Goal: Task Accomplishment & Management: Complete application form

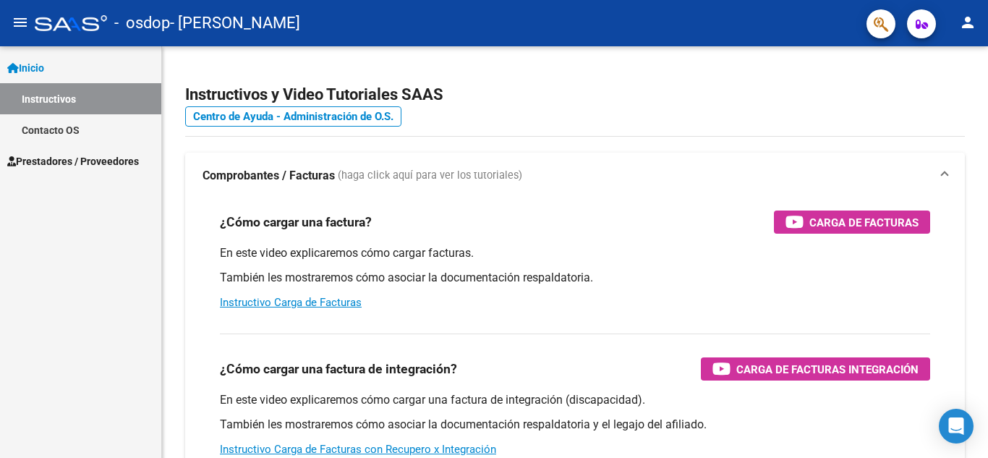
click at [119, 160] on span "Prestadores / Proveedores" at bounding box center [73, 161] width 132 height 16
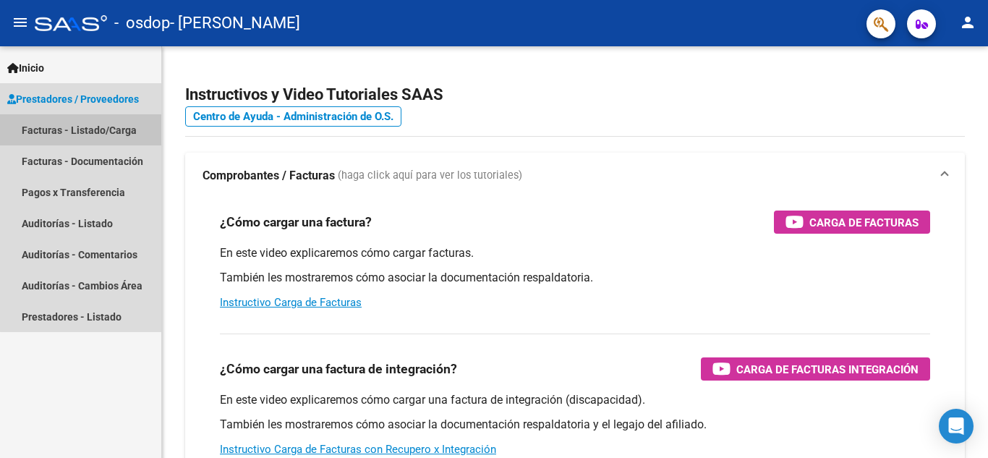
click at [121, 131] on link "Facturas - Listado/Carga" at bounding box center [80, 129] width 161 height 31
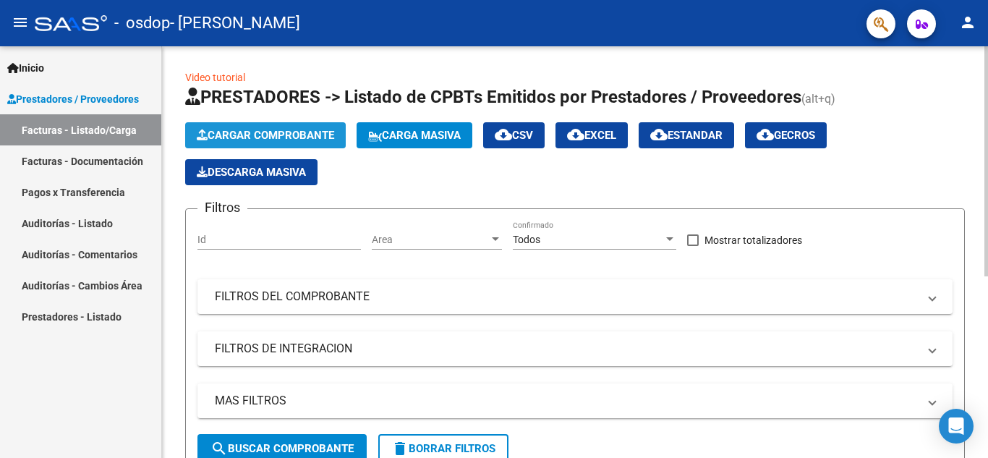
click at [236, 129] on span "Cargar Comprobante" at bounding box center [265, 135] width 137 height 13
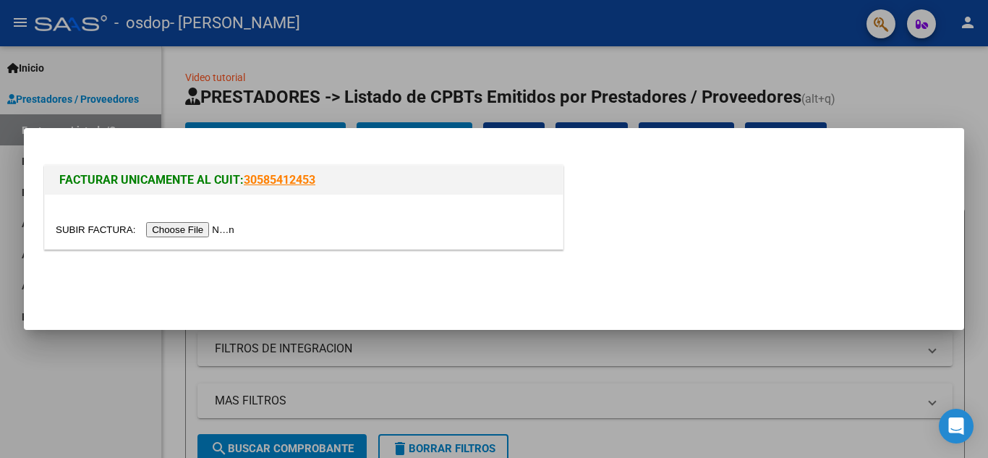
click at [203, 231] on input "file" at bounding box center [147, 229] width 183 height 15
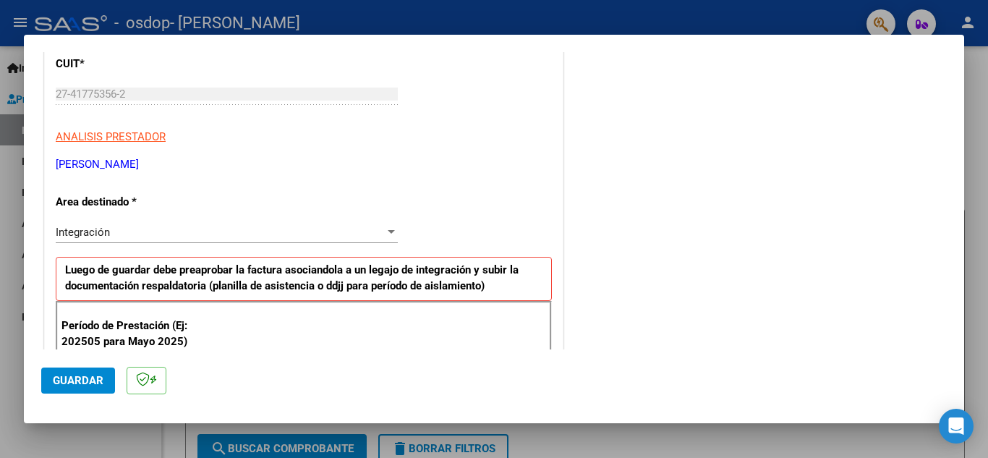
scroll to position [289, 0]
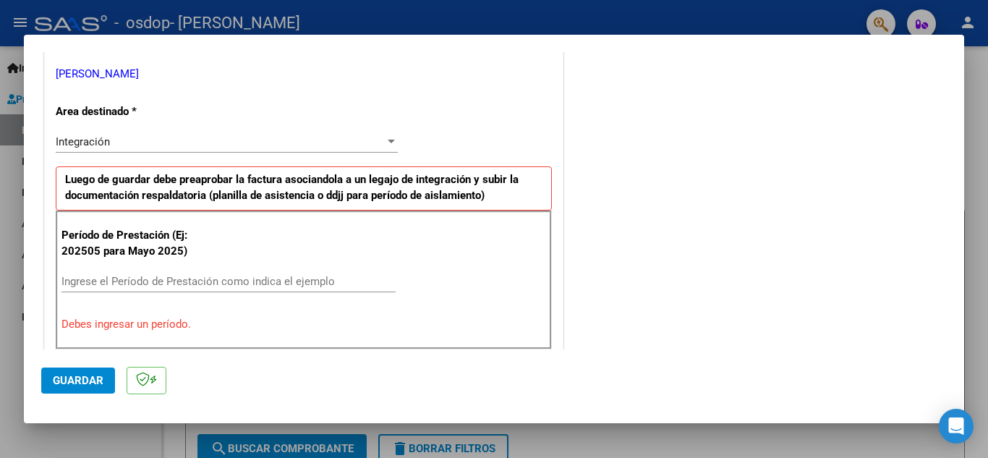
click at [160, 132] on div "Integración Seleccionar Area" at bounding box center [227, 142] width 342 height 22
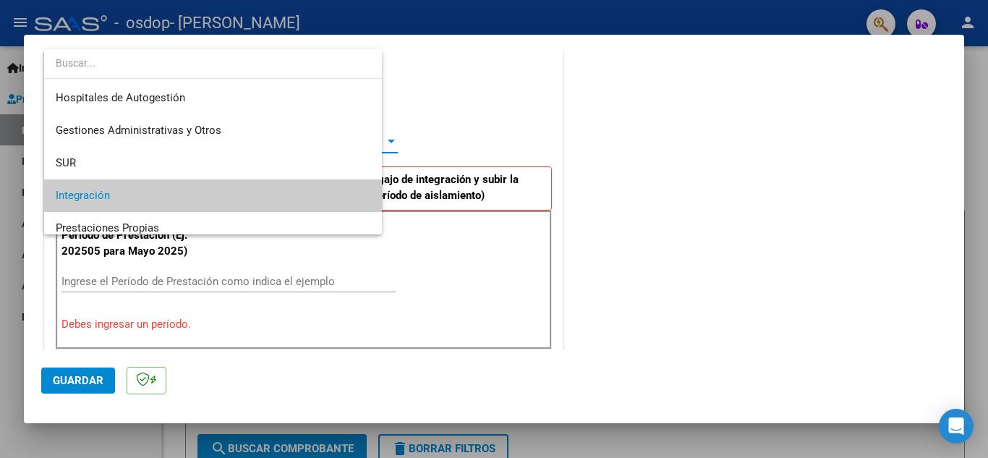
scroll to position [54, 0]
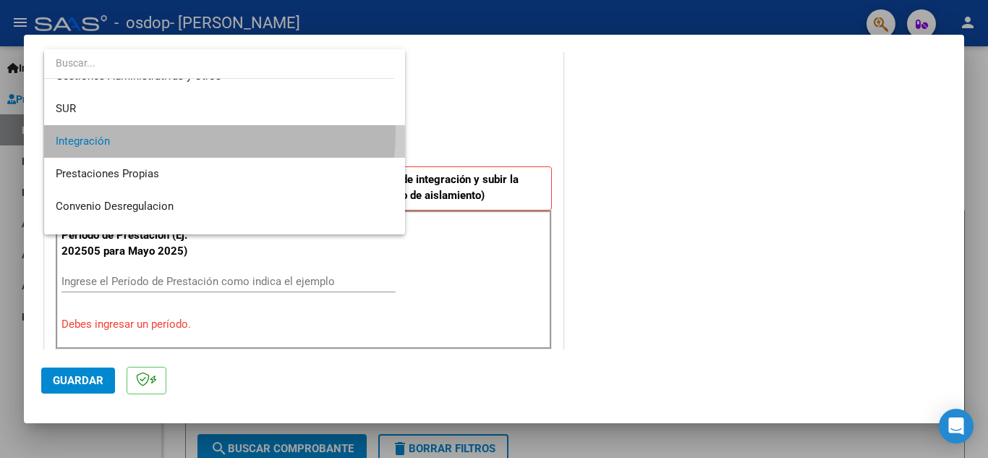
click at [160, 132] on span "Integración" at bounding box center [225, 141] width 338 height 33
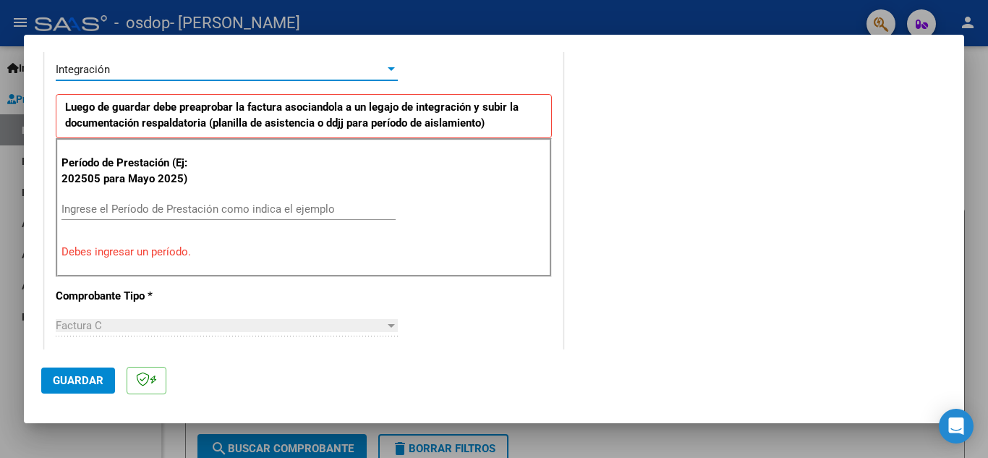
scroll to position [289, 0]
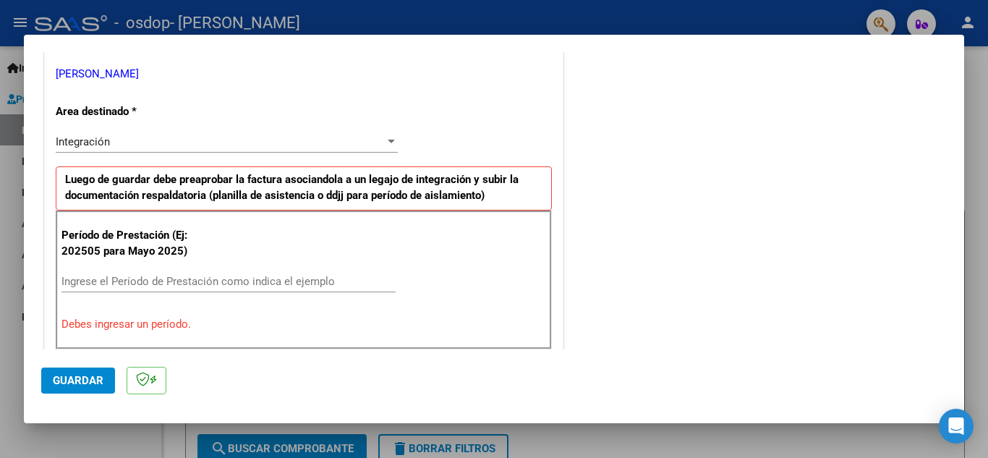
click at [294, 290] on div "Ingrese el Período de Prestación como indica el ejemplo" at bounding box center [228, 282] width 334 height 22
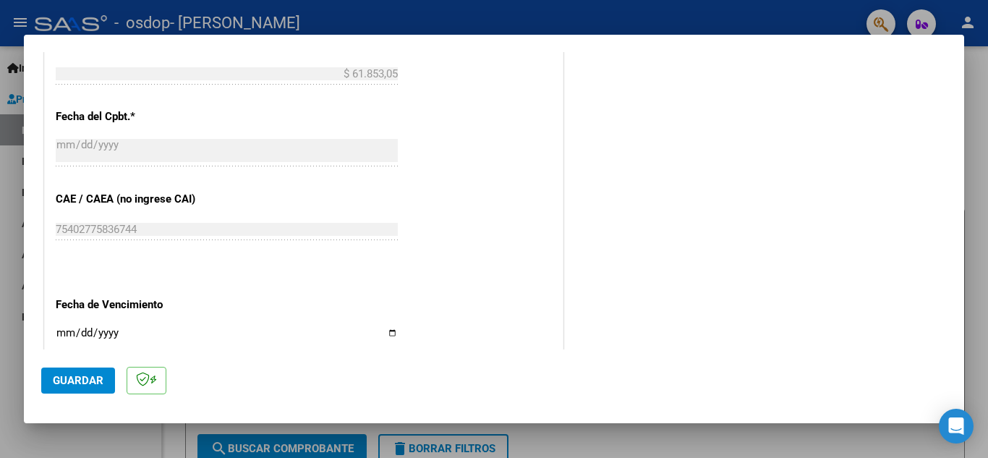
scroll to position [868, 0]
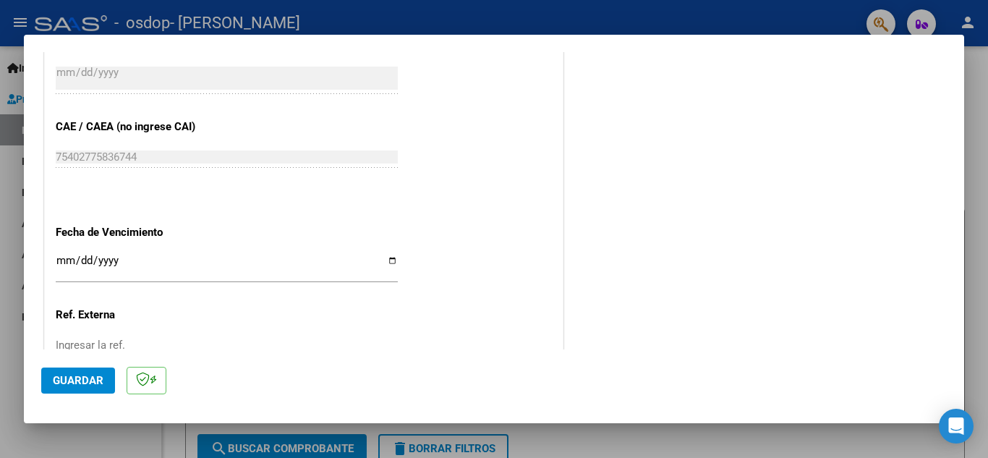
type input "202510"
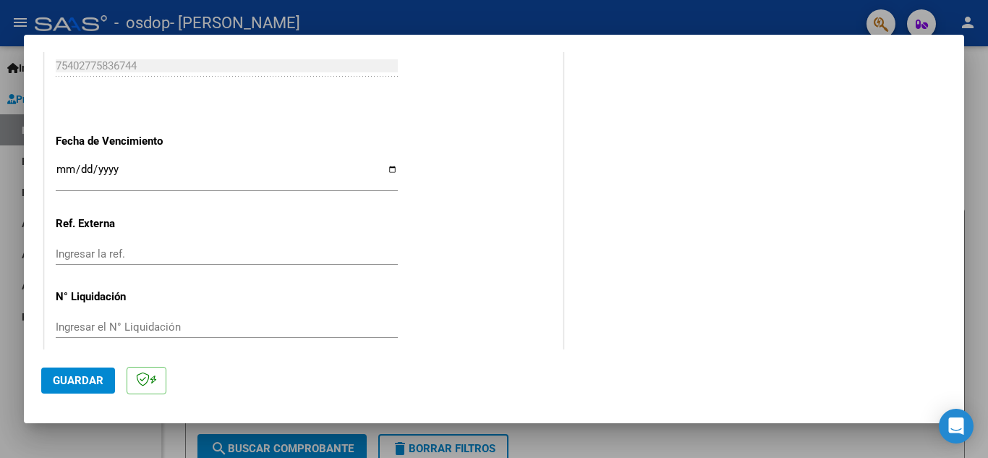
scroll to position [976, 0]
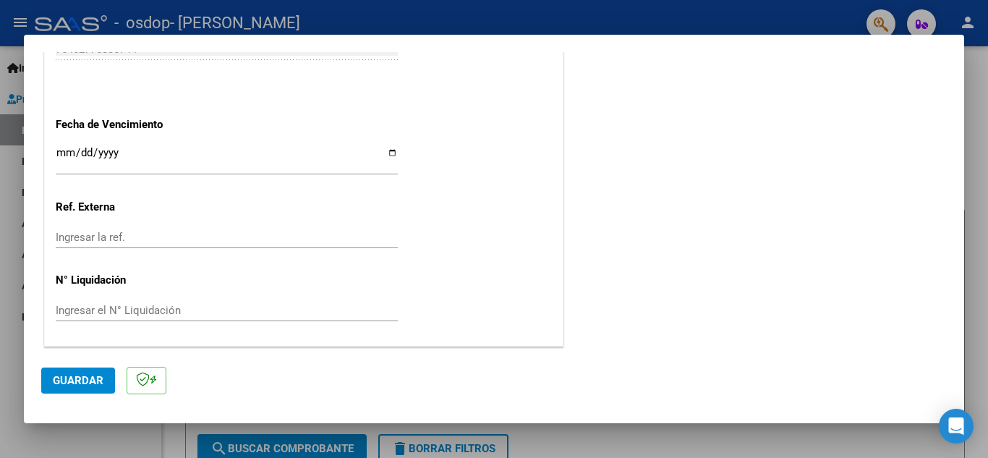
click at [97, 375] on span "Guardar" at bounding box center [78, 380] width 51 height 13
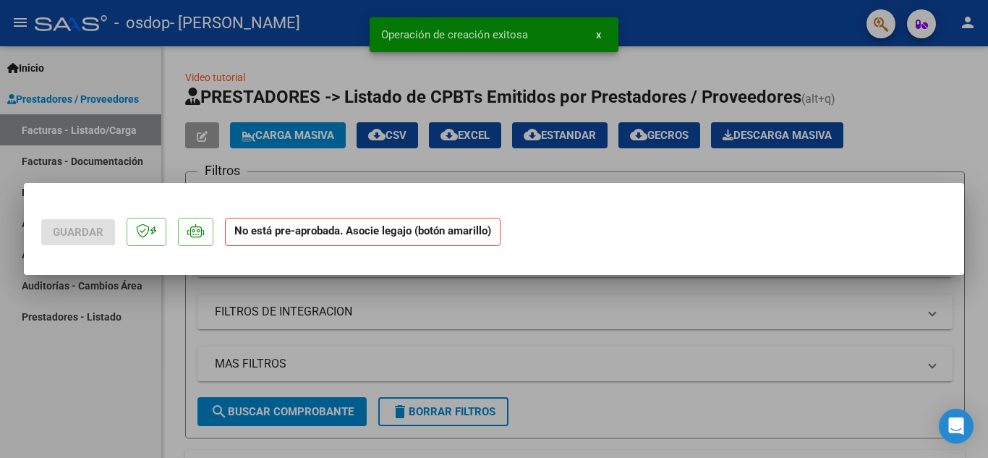
scroll to position [0, 0]
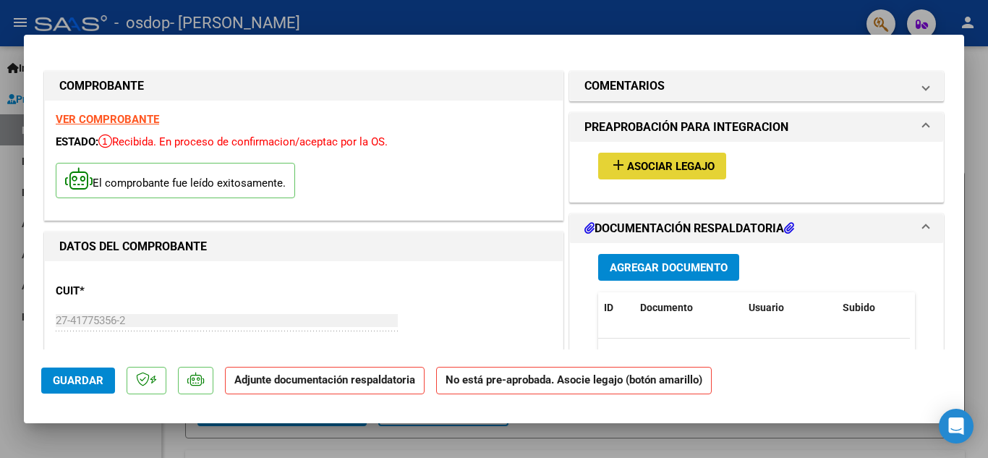
click at [627, 171] on span "Asociar Legajo" at bounding box center [671, 166] width 88 height 13
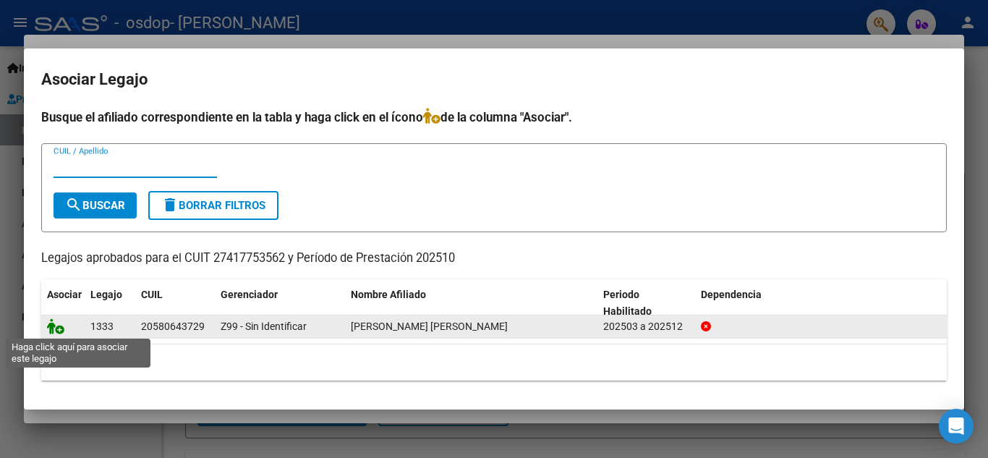
click at [57, 327] on icon at bounding box center [55, 326] width 17 height 16
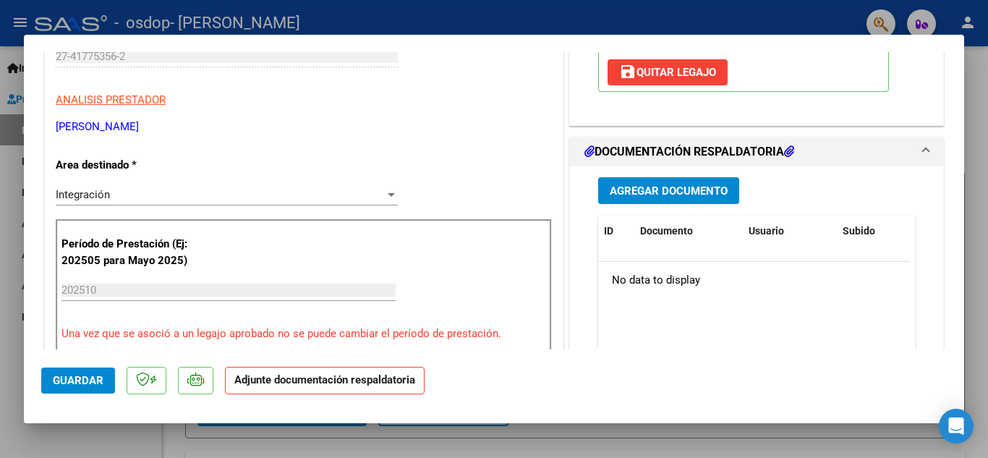
scroll to position [289, 0]
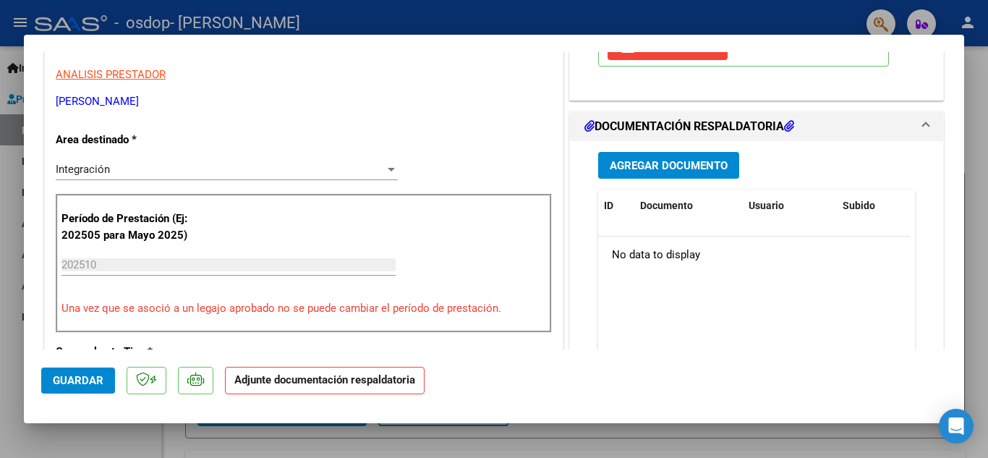
click at [663, 172] on span "Agregar Documento" at bounding box center [669, 165] width 118 height 13
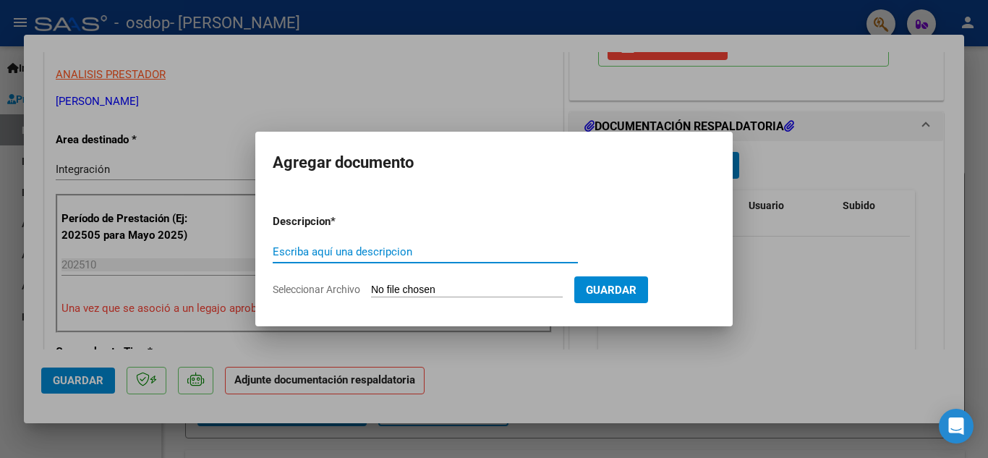
click at [558, 289] on input "Seleccionar Archivo" at bounding box center [467, 291] width 192 height 14
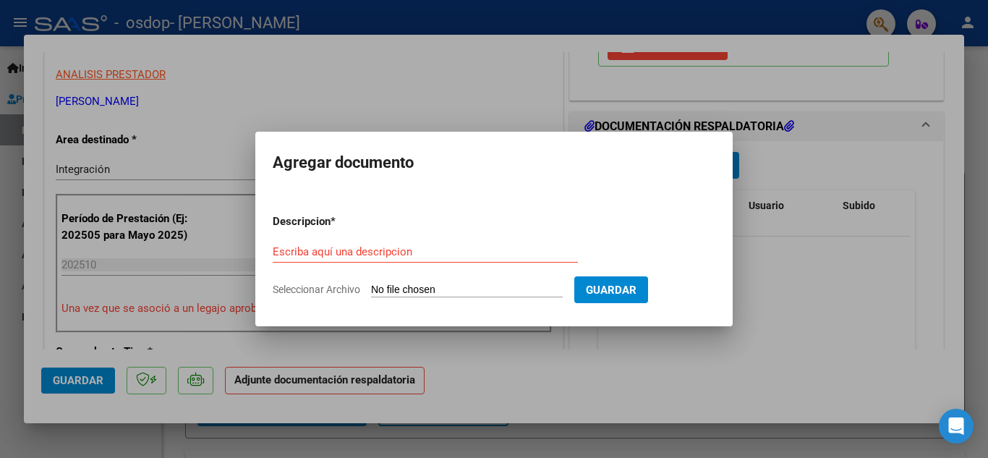
type input "C:\fakepath\Planilla de asistencia mes de Septiembre [PERSON_NAME] 2025.pdf"
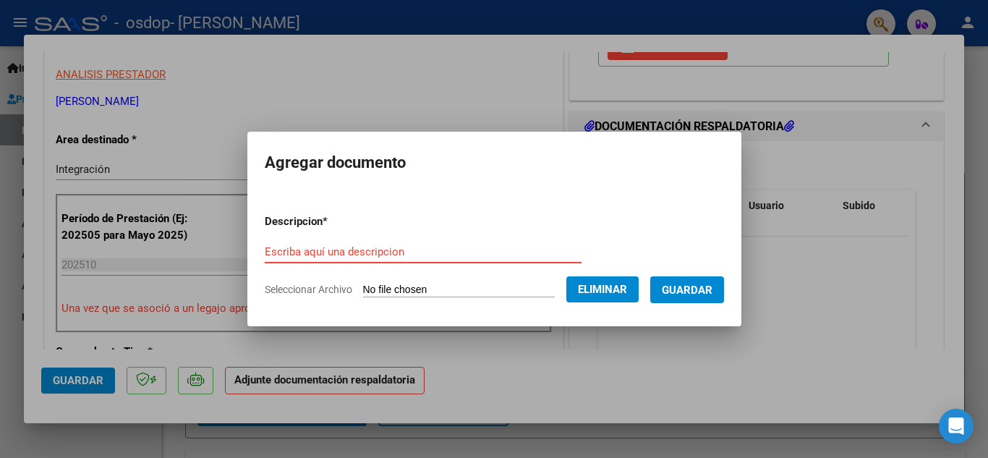
click at [440, 252] on input "Escriba aquí una descripcion" at bounding box center [423, 251] width 317 height 13
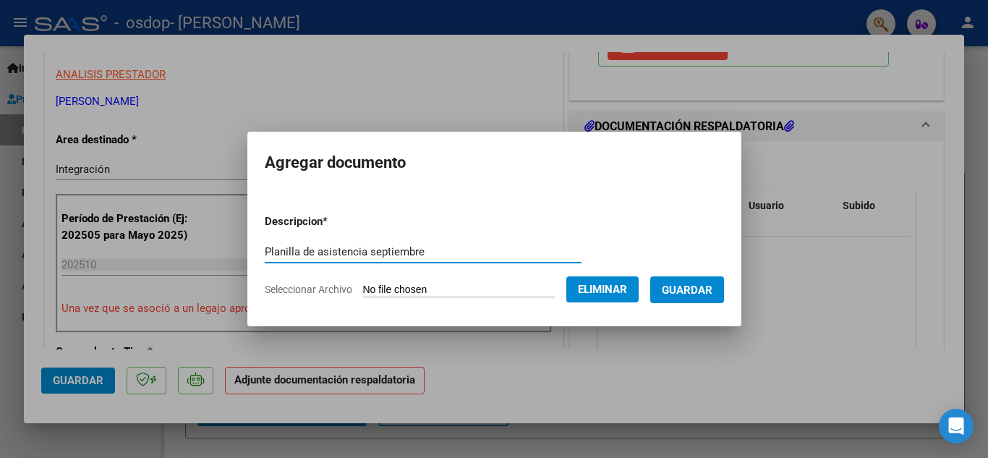
type input "Planilla de asistencia septiembre"
click at [691, 289] on span "Guardar" at bounding box center [687, 290] width 51 height 13
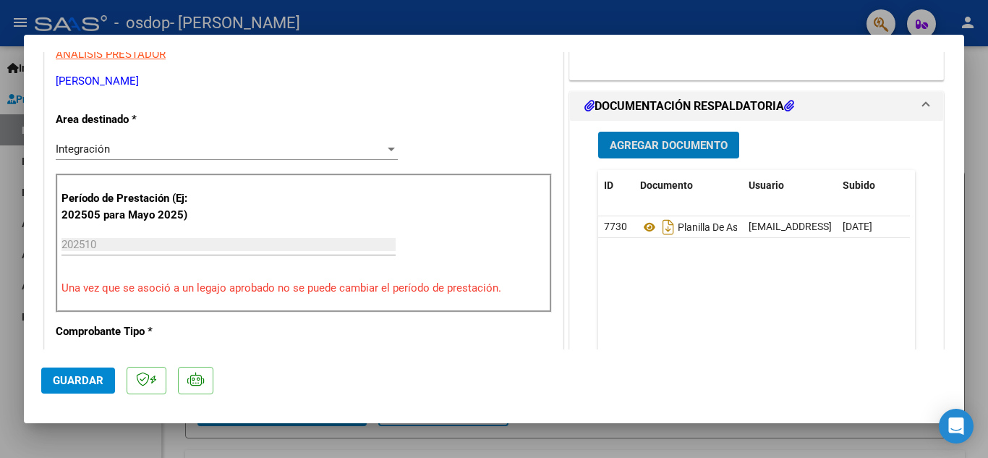
scroll to position [274, 0]
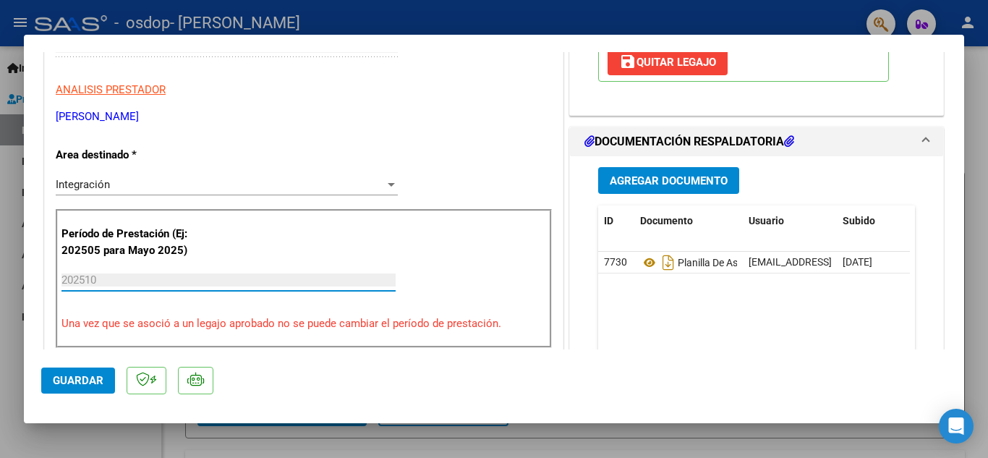
click at [191, 284] on input "202510" at bounding box center [228, 279] width 334 height 13
click at [120, 284] on input "202510" at bounding box center [228, 279] width 334 height 13
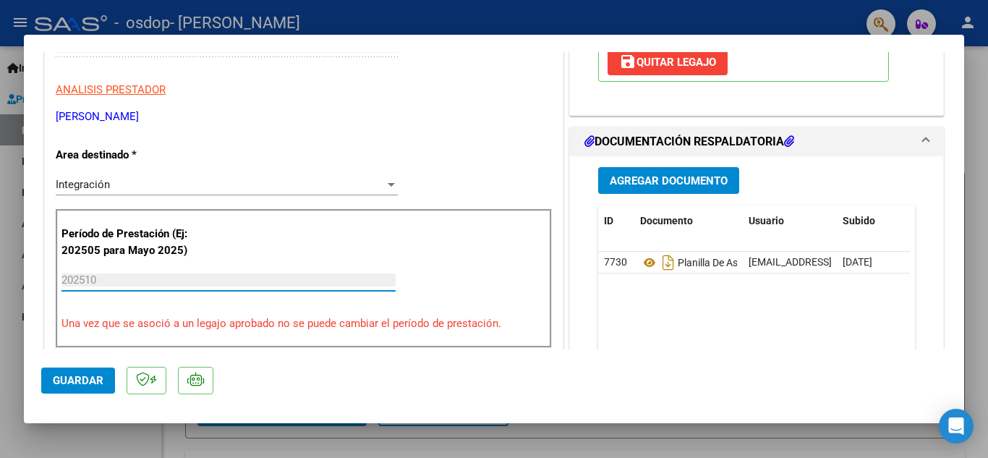
click at [120, 284] on input "202510" at bounding box center [228, 279] width 334 height 13
click at [108, 281] on input "202510" at bounding box center [228, 279] width 334 height 13
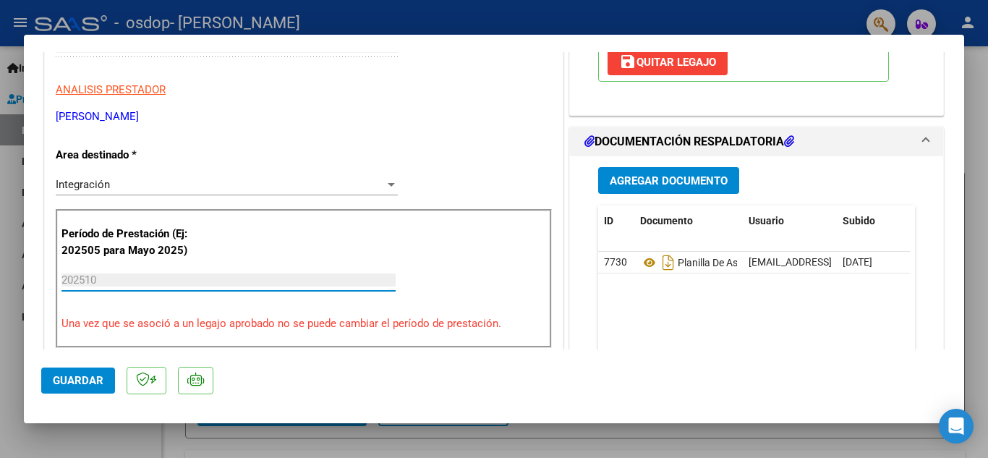
click at [108, 281] on input "202510" at bounding box center [228, 279] width 334 height 13
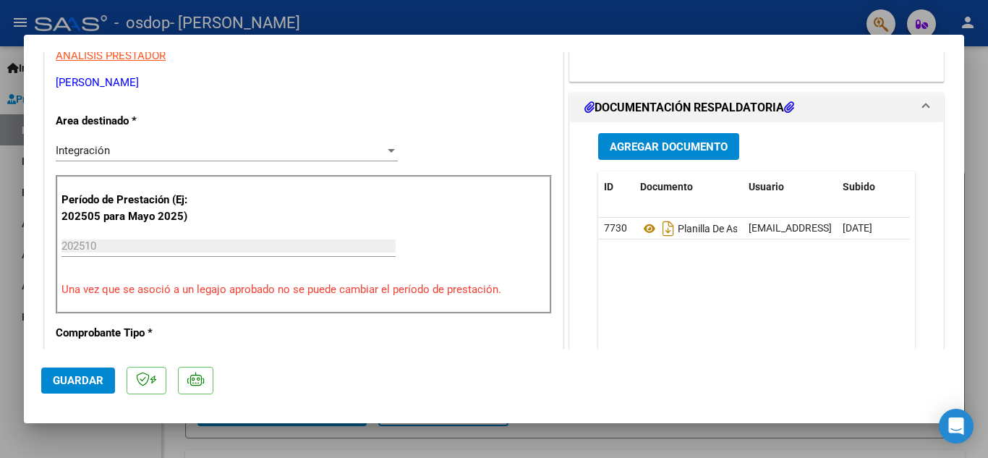
scroll to position [346, 0]
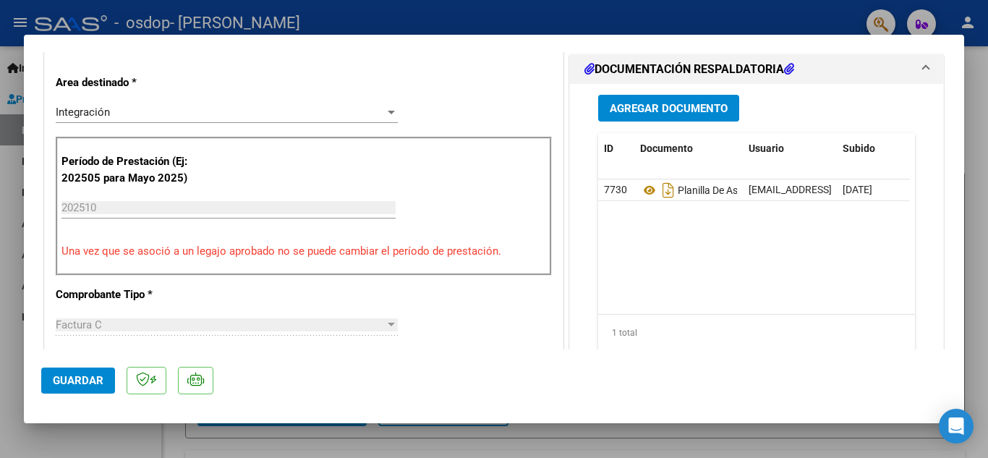
click at [131, 214] on input "202510" at bounding box center [228, 207] width 334 height 13
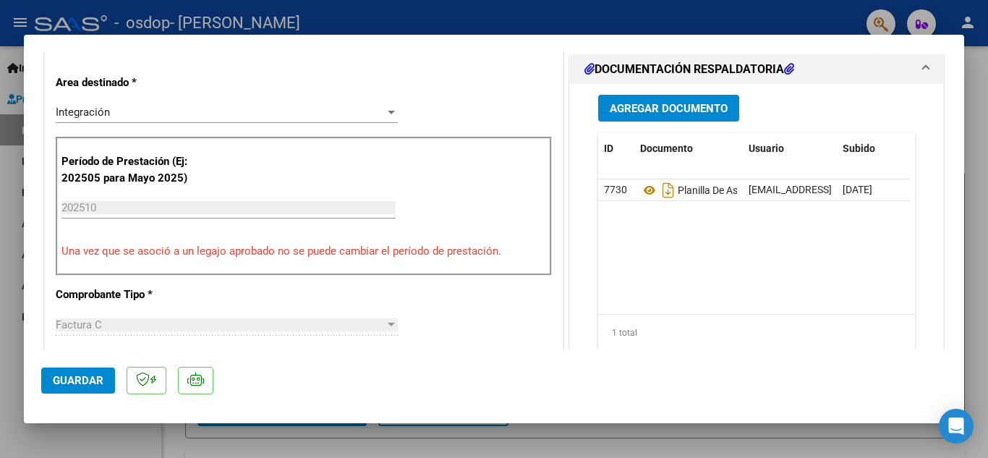
click at [182, 254] on p "Una vez que se asoció a un legajo aprobado no se puede cambiar el período de pr…" at bounding box center [303, 251] width 485 height 17
click at [291, 248] on p "Una vez que se asoció a un legajo aprobado no se puede cambiar el período de pr…" at bounding box center [303, 251] width 485 height 17
click at [161, 219] on div "202510 Ingrese el Período de Prestación como indica el ejemplo" at bounding box center [228, 214] width 334 height 35
click at [161, 208] on input "202510" at bounding box center [228, 207] width 334 height 13
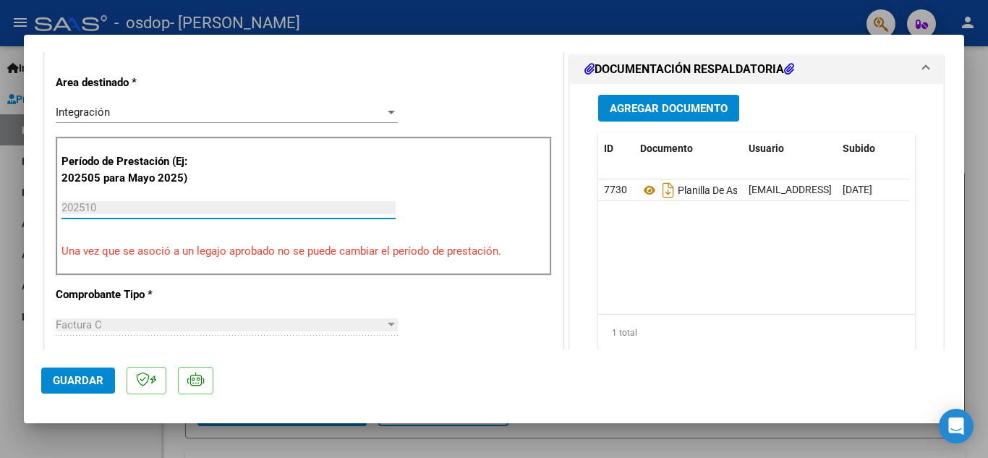
click at [161, 208] on input "202510" at bounding box center [228, 207] width 334 height 13
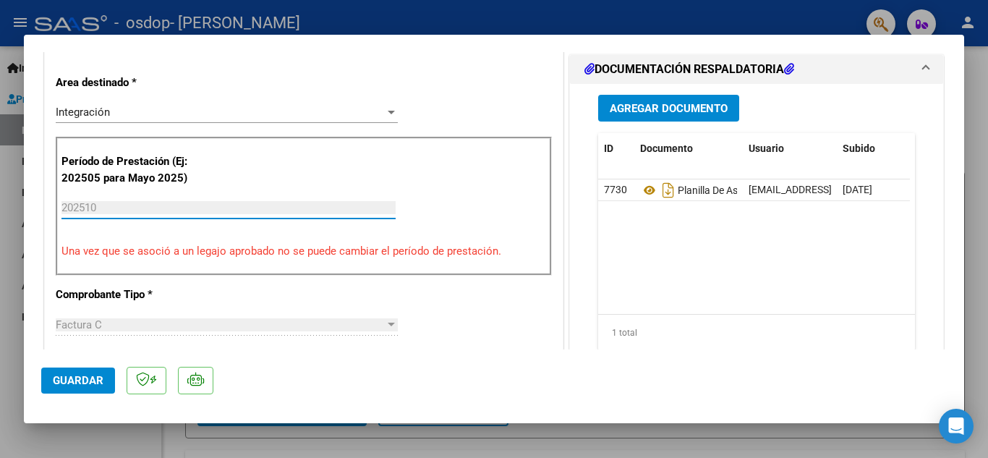
click at [161, 208] on input "202510" at bounding box center [228, 207] width 334 height 13
click at [301, 255] on p "Una vez que se asoció a un legajo aprobado no se puede cambiar el período de pr…" at bounding box center [303, 251] width 485 height 17
click at [464, 283] on div "CUIT * 27-41775356-2 Ingresar CUIT ANALISIS PRESTADOR [PERSON_NAME] [PERSON_NAM…" at bounding box center [304, 456] width 518 height 1082
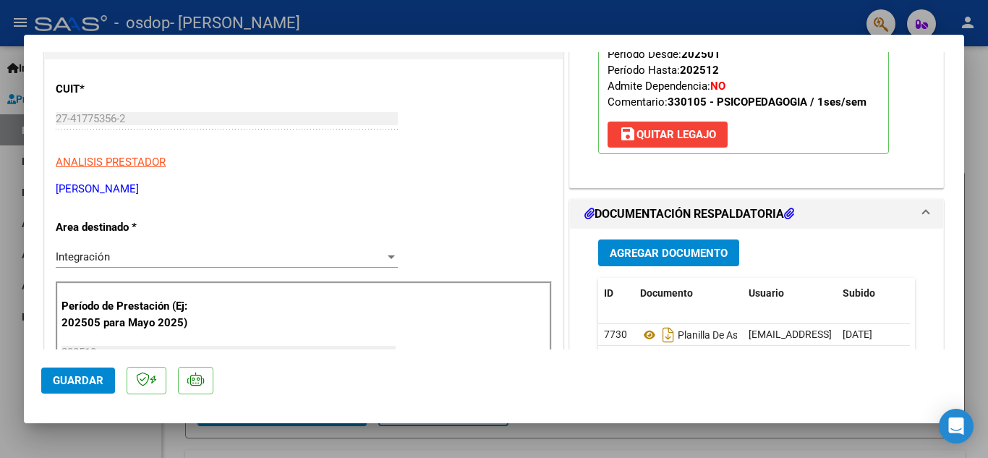
scroll to position [0, 0]
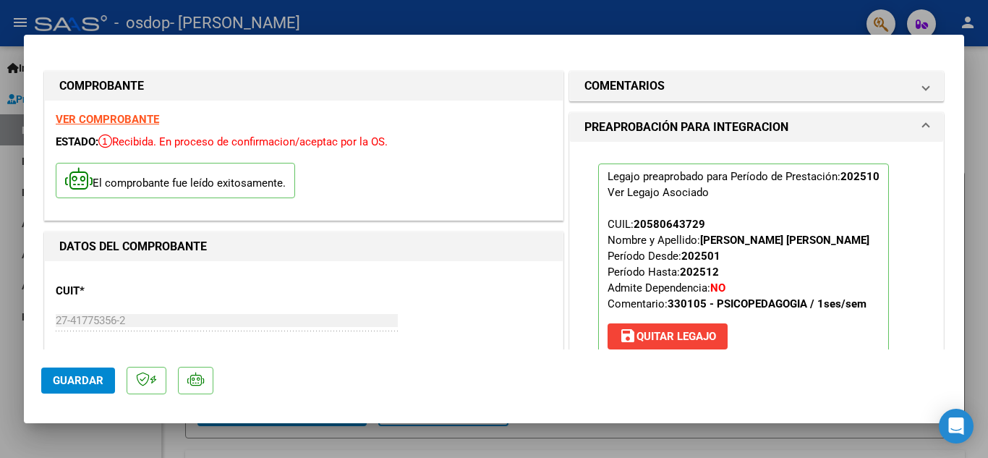
click at [108, 119] on strong "VER COMPROBANTE" at bounding box center [107, 119] width 103 height 13
click at [873, 176] on strong "202510" at bounding box center [859, 176] width 39 height 13
drag, startPoint x: 873, startPoint y: 176, endPoint x: 837, endPoint y: 180, distance: 36.4
click at [840, 180] on strong "202510" at bounding box center [859, 176] width 39 height 13
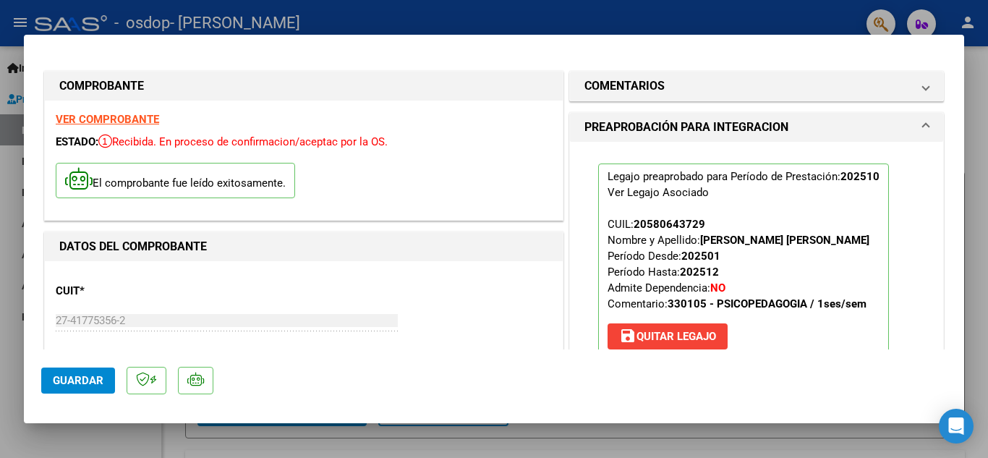
click at [828, 191] on p "Legajo preaprobado para Período de Prestación: 202510 Ver Legajo Asociado CUIL:…" at bounding box center [743, 259] width 291 height 192
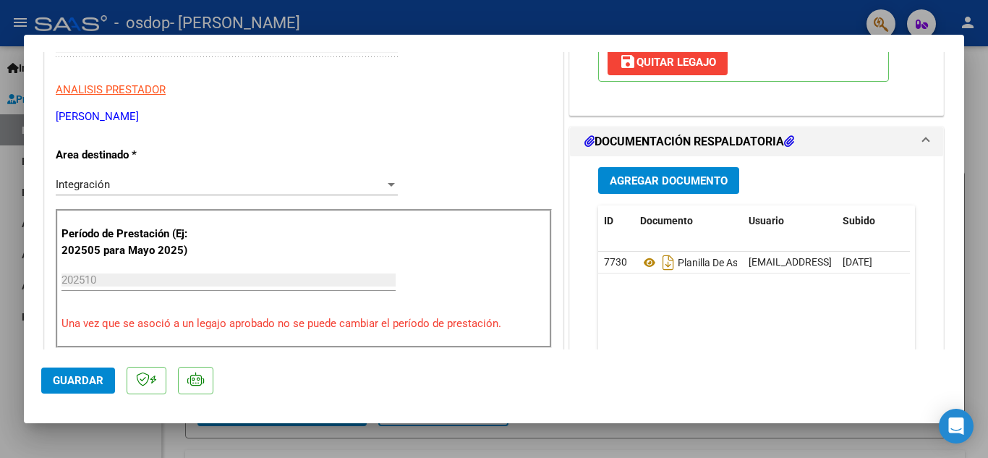
scroll to position [129, 0]
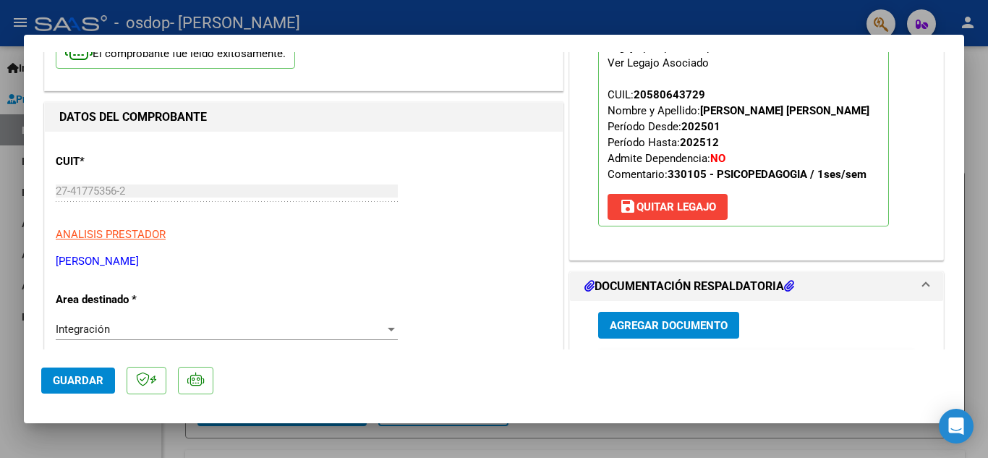
click at [67, 383] on span "Guardar" at bounding box center [78, 380] width 51 height 13
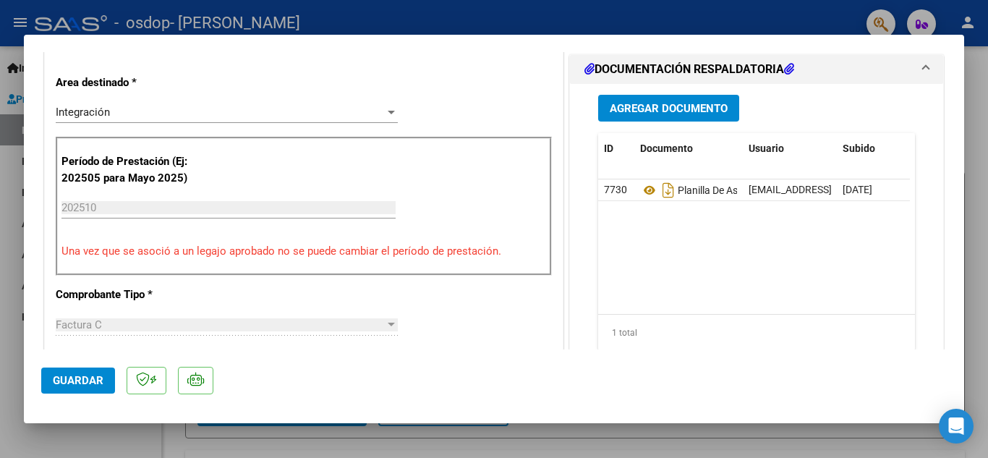
scroll to position [0, 0]
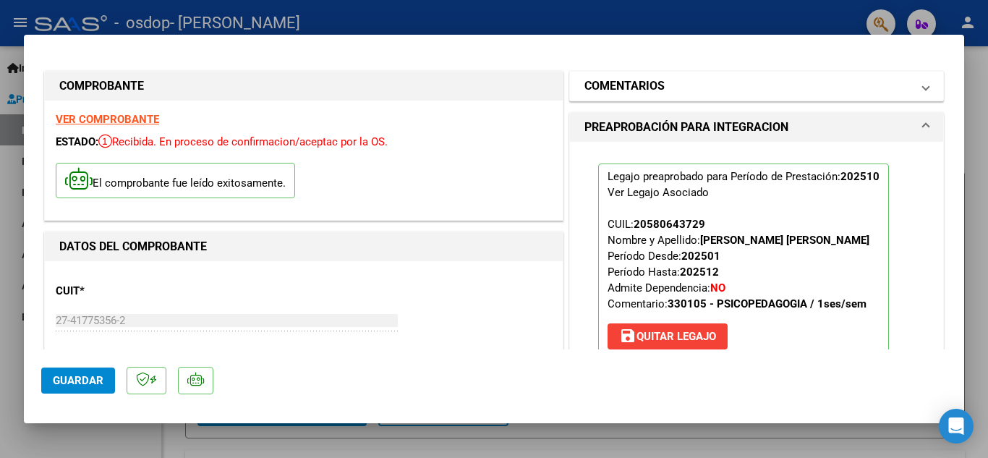
click at [921, 86] on mat-expansion-panel-header "COMENTARIOS" at bounding box center [756, 86] width 373 height 29
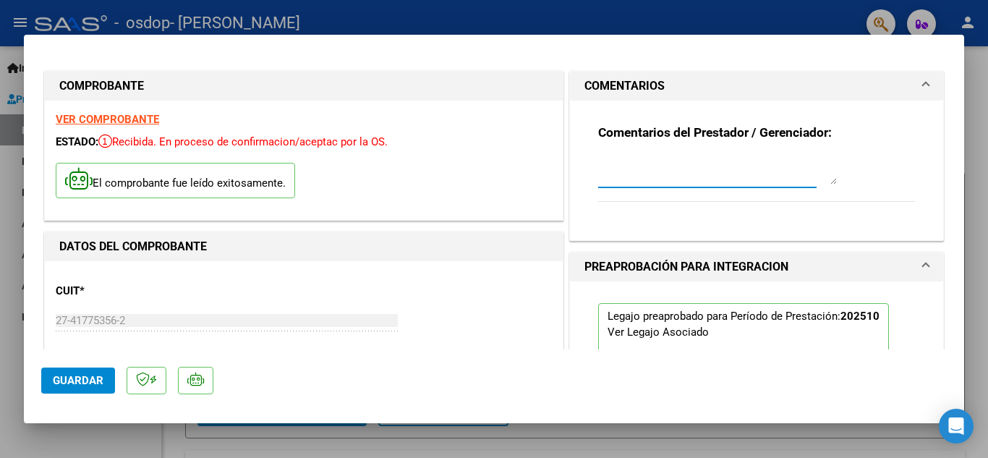
click at [759, 182] on textarea at bounding box center [717, 170] width 239 height 29
click at [922, 82] on mat-expansion-panel-header "COMENTARIOS" at bounding box center [756, 86] width 373 height 29
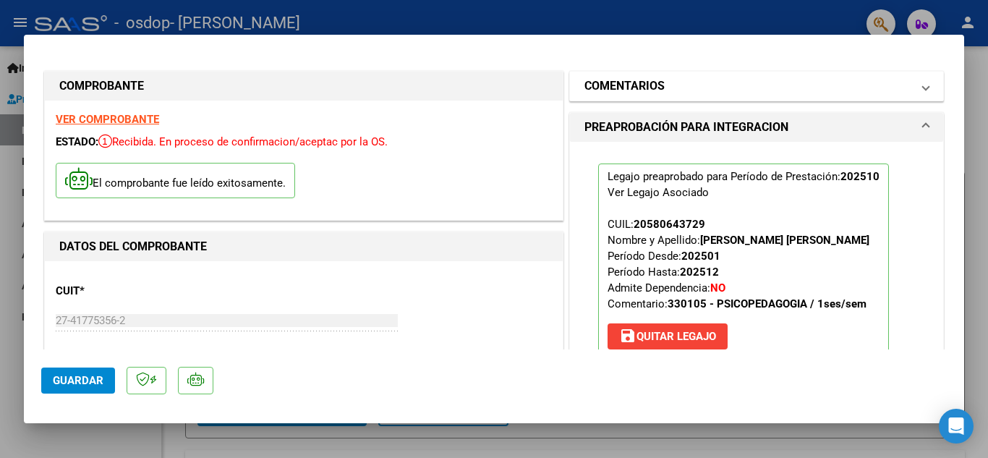
click at [922, 82] on mat-expansion-panel-header "COMENTARIOS" at bounding box center [756, 86] width 373 height 29
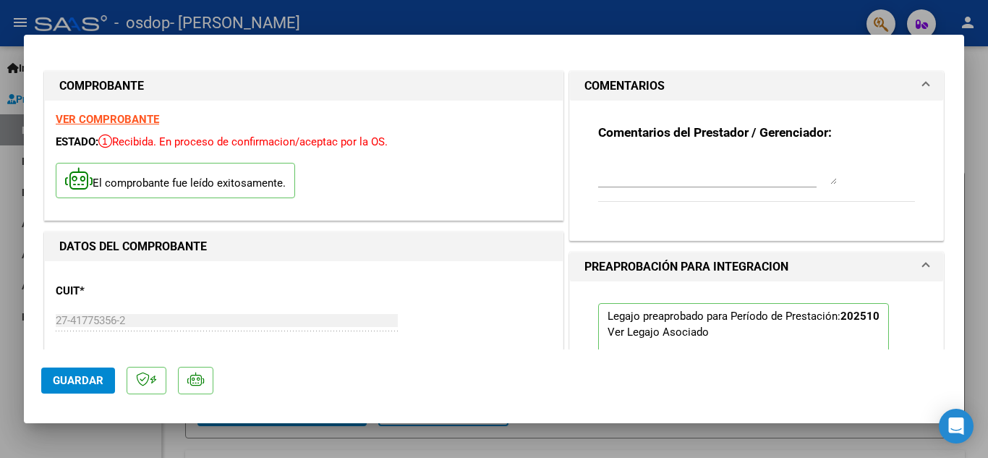
click at [717, 185] on div at bounding box center [717, 170] width 239 height 35
click at [725, 179] on textarea at bounding box center [717, 170] width 239 height 29
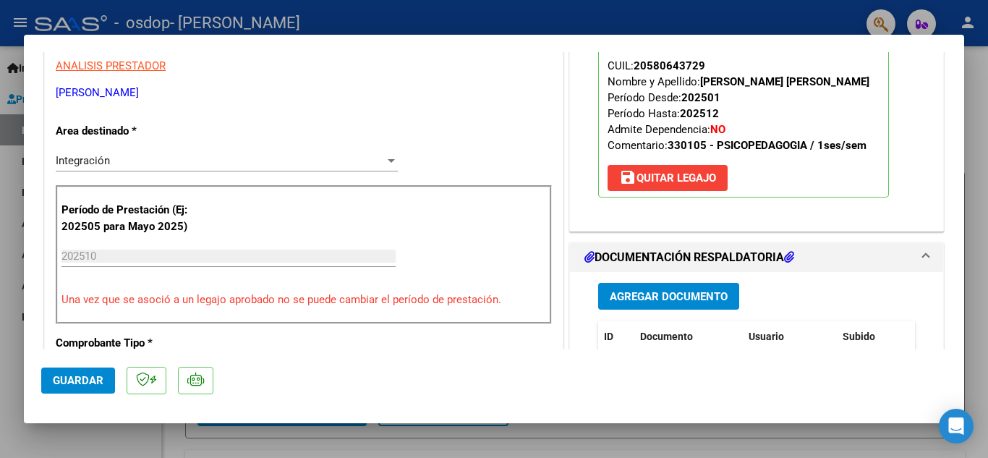
scroll to position [506, 0]
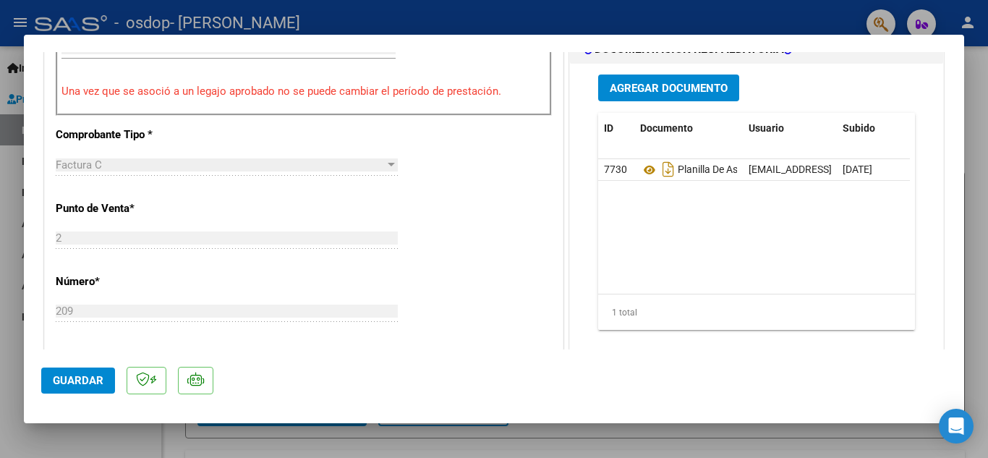
type textarea "No se si coloqué correctamente el periodo de prestación ya que es la primera ve…"
click at [70, 380] on span "Guardar" at bounding box center [78, 380] width 51 height 13
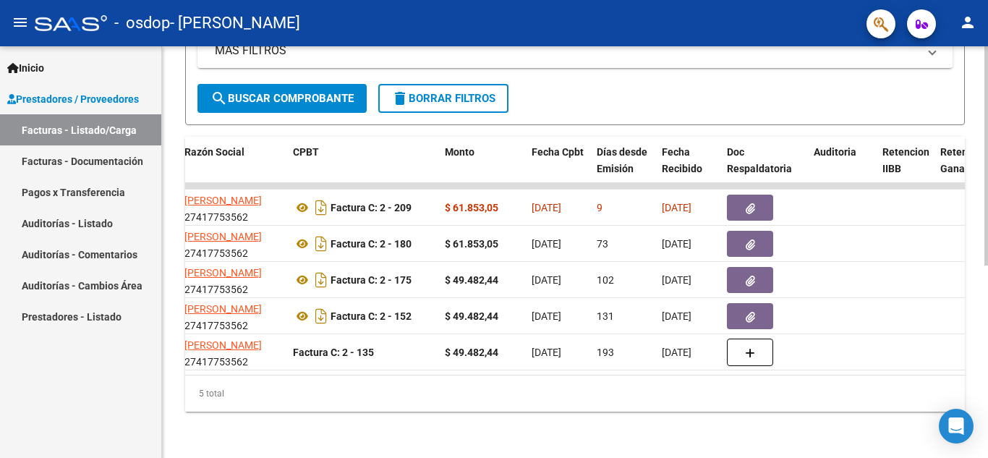
scroll to position [0, 365]
